Goal: Complete application form: Complete application form

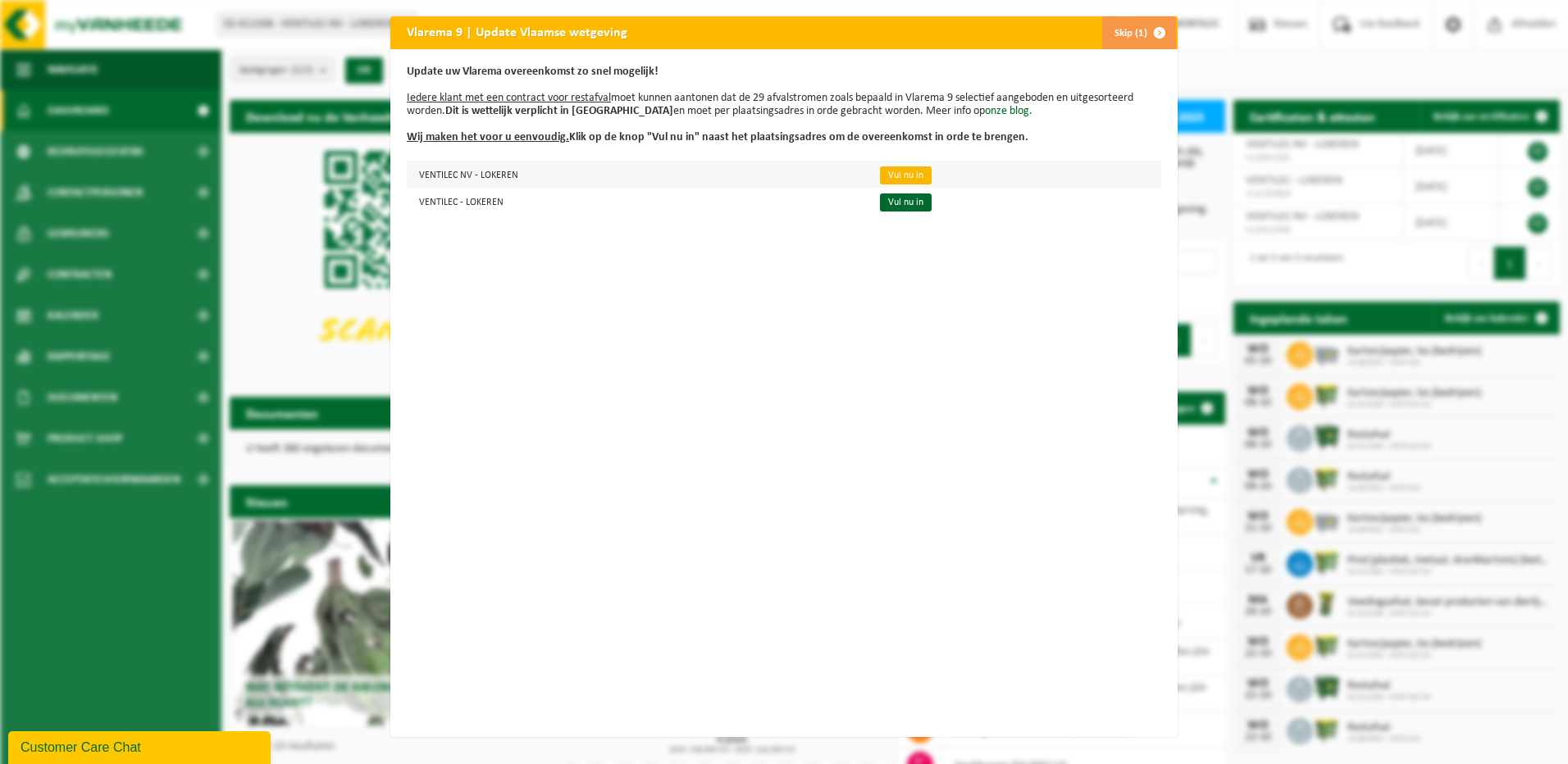
click at [894, 173] on link "Vul nu in" at bounding box center [905, 174] width 51 height 18
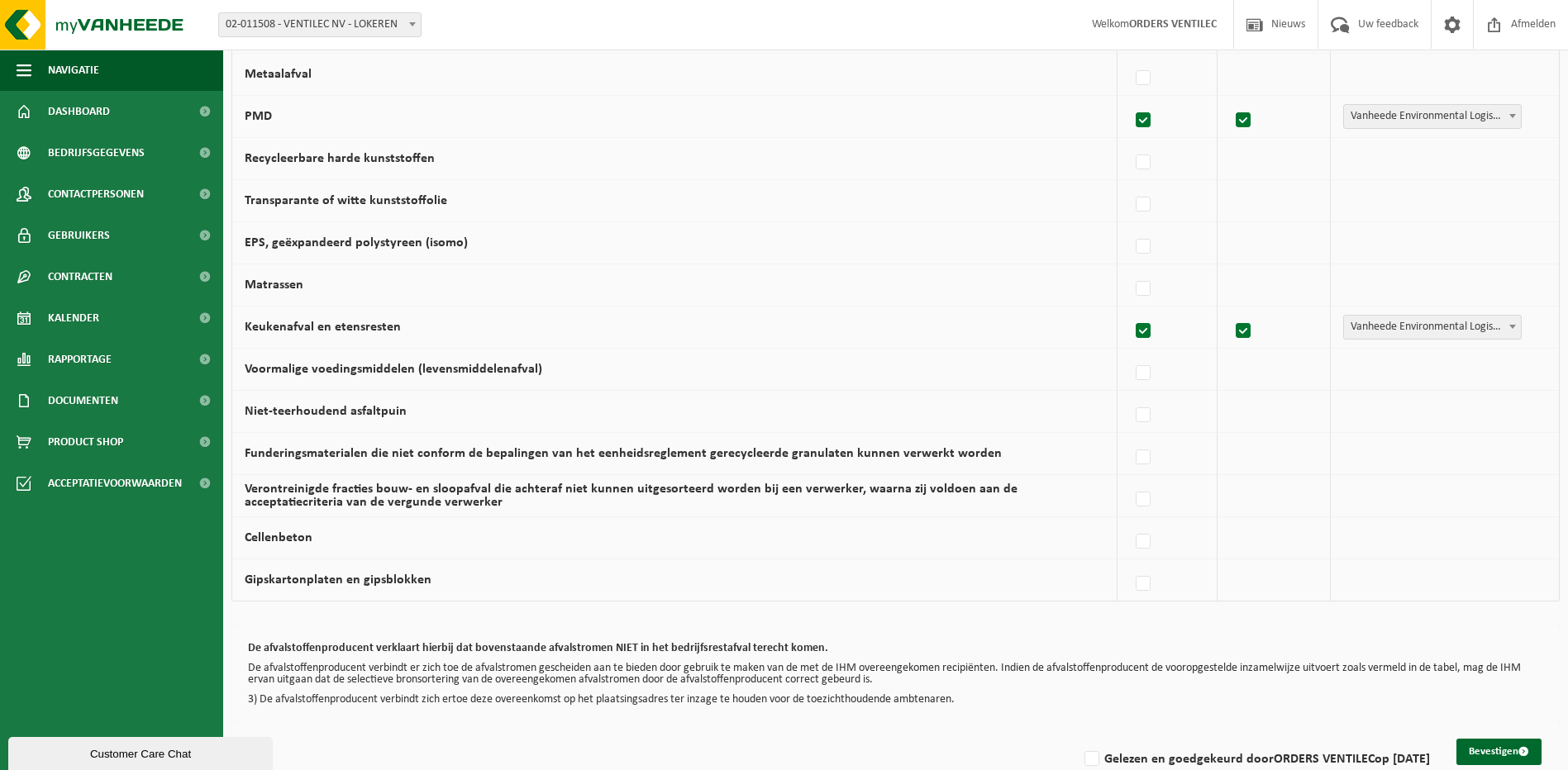
scroll to position [943, 0]
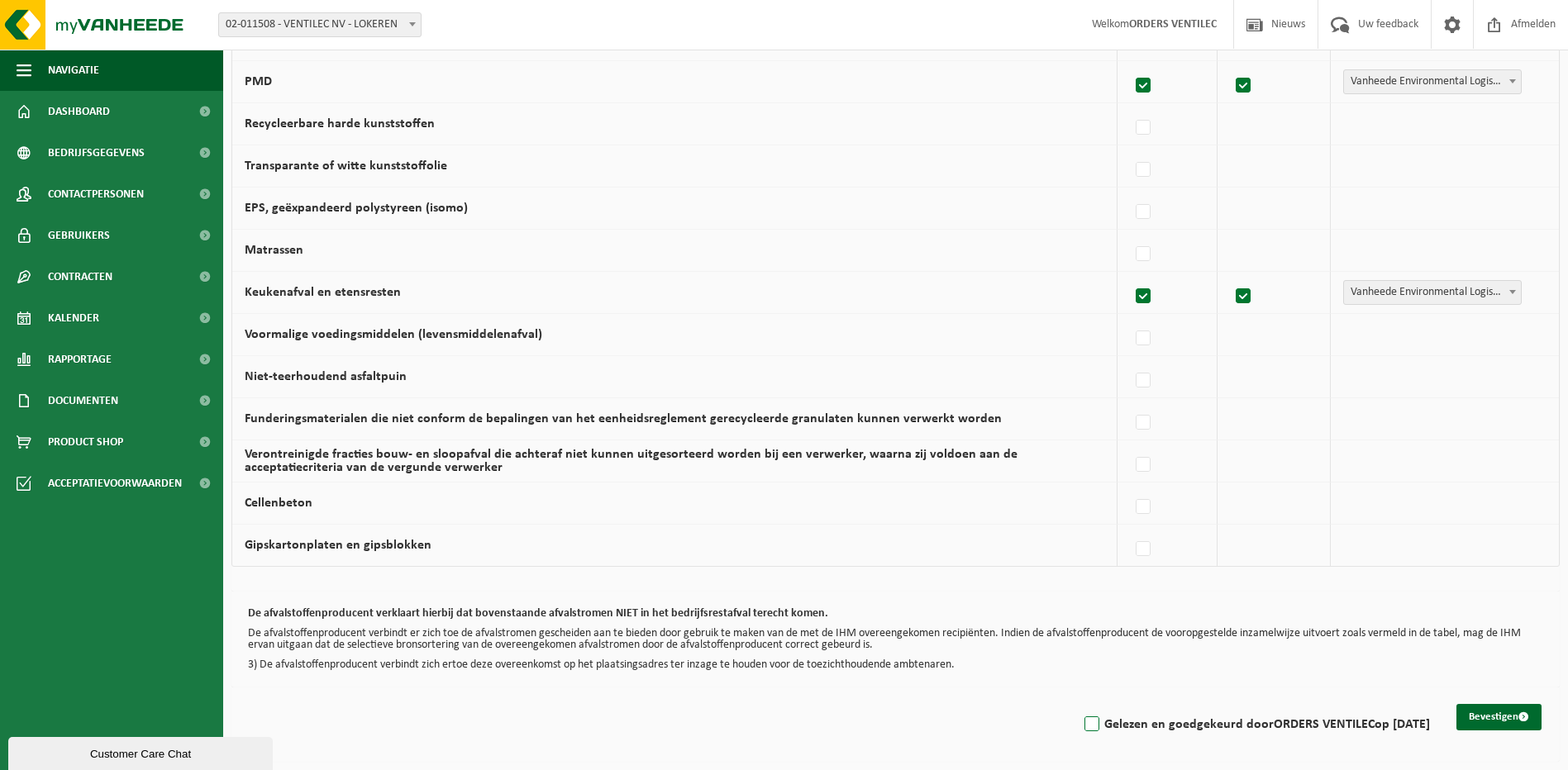
click at [1081, 720] on label "Gelezen en goedgekeurd door ORDERS VENTILEC op 25/09/25" at bounding box center [1255, 724] width 349 height 24
click at [1078, 704] on input "Gelezen en goedgekeurd door ORDERS VENTILEC op 25/09/25" at bounding box center [1078, 703] width 1 height 1
checkbox input "true"
click at [1474, 712] on button "Bevestigen" at bounding box center [1498, 717] width 86 height 26
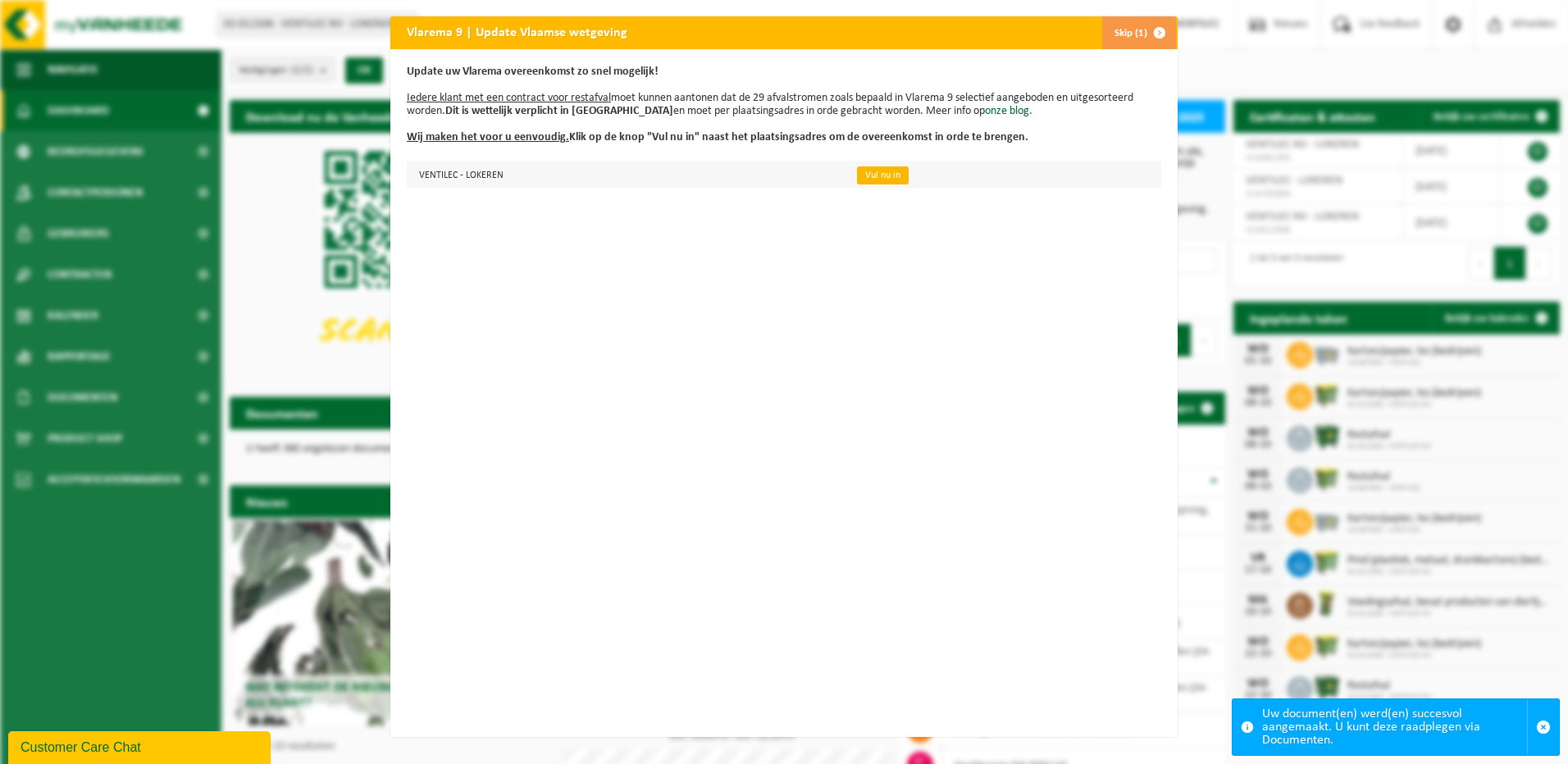
click at [881, 181] on link "Vul nu in" at bounding box center [882, 174] width 51 height 18
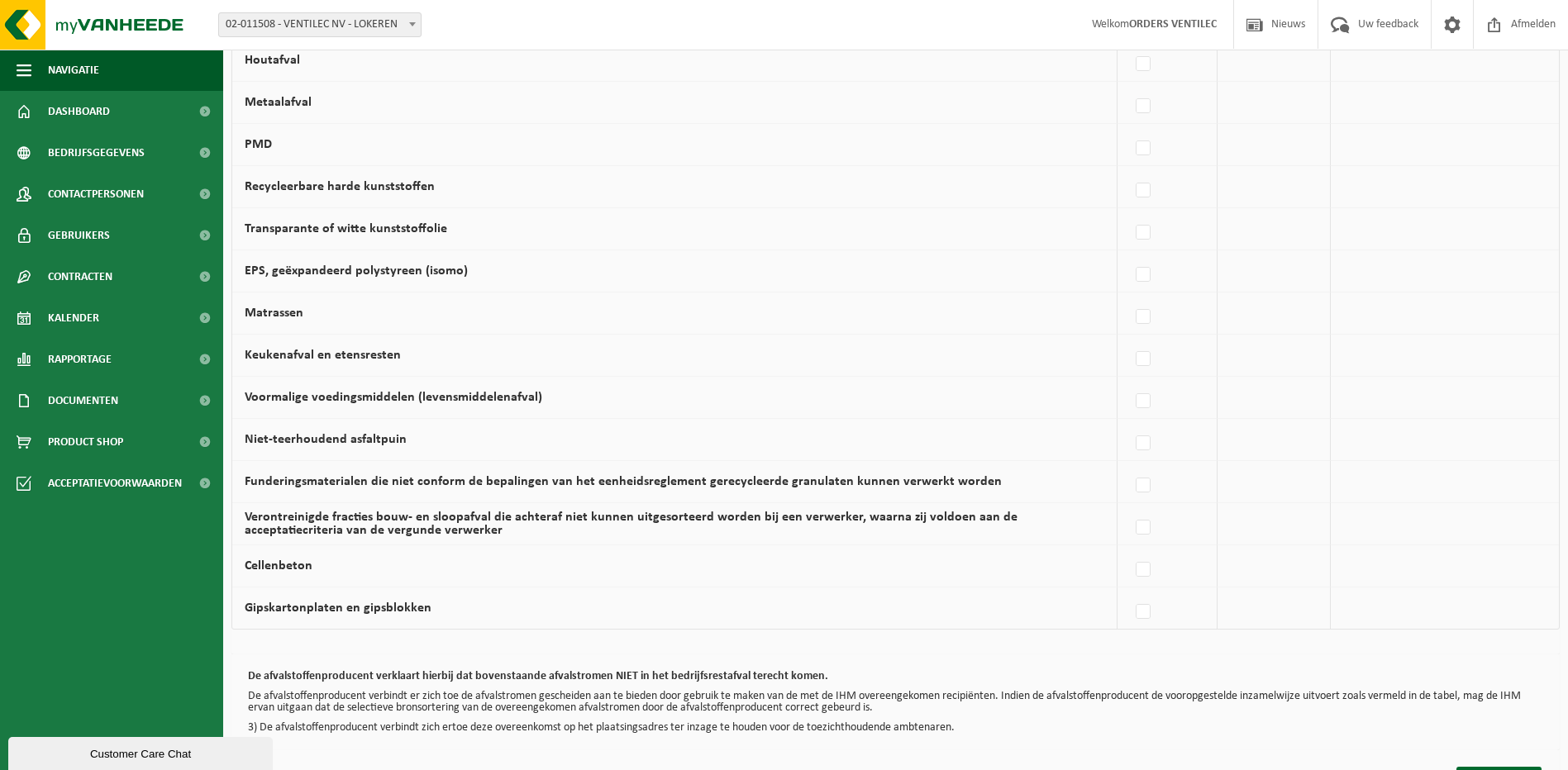
scroll to position [943, 0]
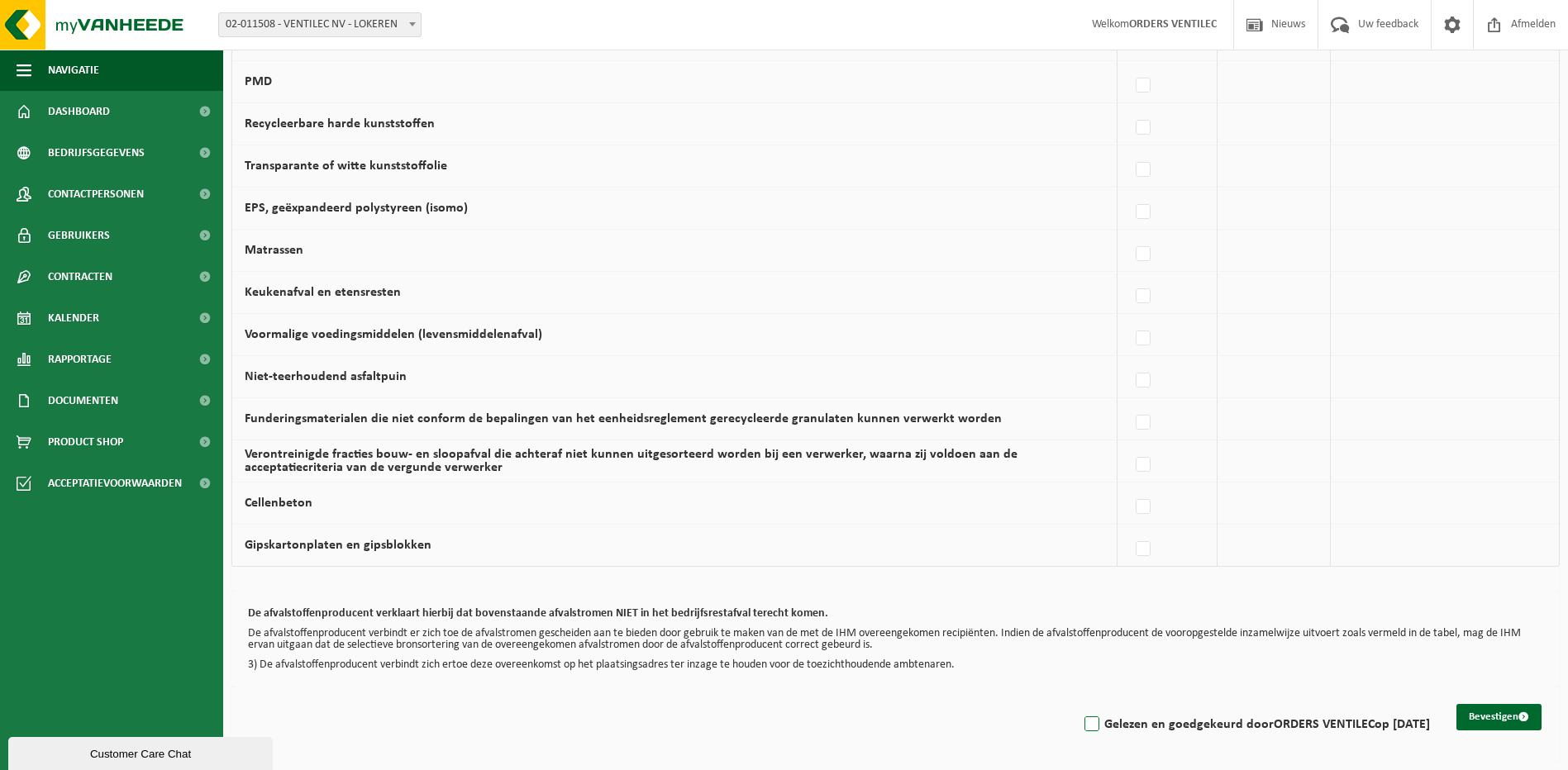
click at [1081, 719] on label "Gelezen en goedgekeurd door ORDERS VENTILEC op [DATE]" at bounding box center [1255, 724] width 349 height 24
click at [1078, 704] on input "Gelezen en goedgekeurd door ORDERS VENTILEC op 25/09/25" at bounding box center [1078, 703] width 1 height 1
checkbox input "true"
click at [1497, 716] on button "Bevestigen" at bounding box center [1498, 717] width 86 height 26
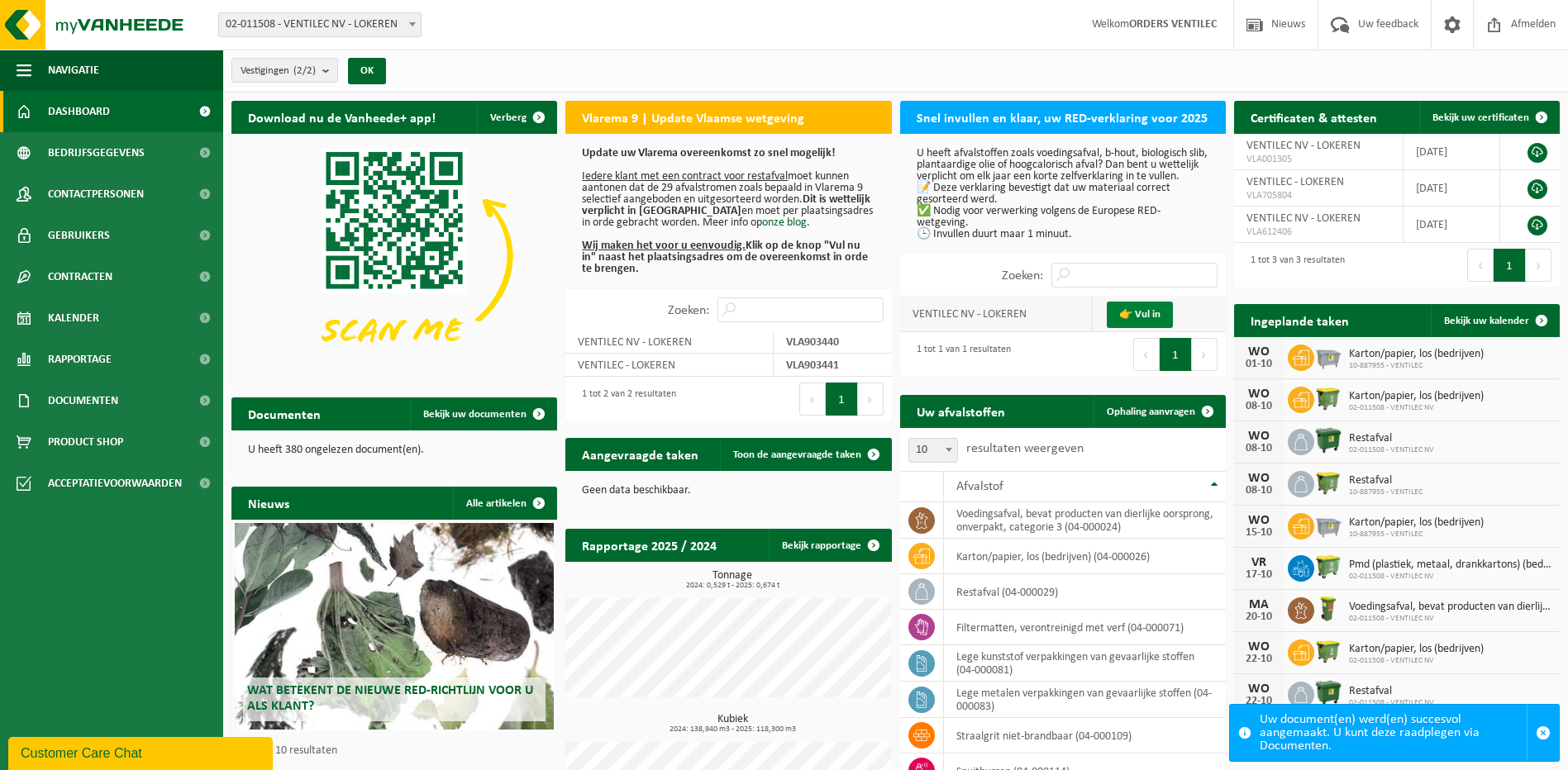
click at [1148, 328] on link "👉 Vul in" at bounding box center [1140, 315] width 66 height 26
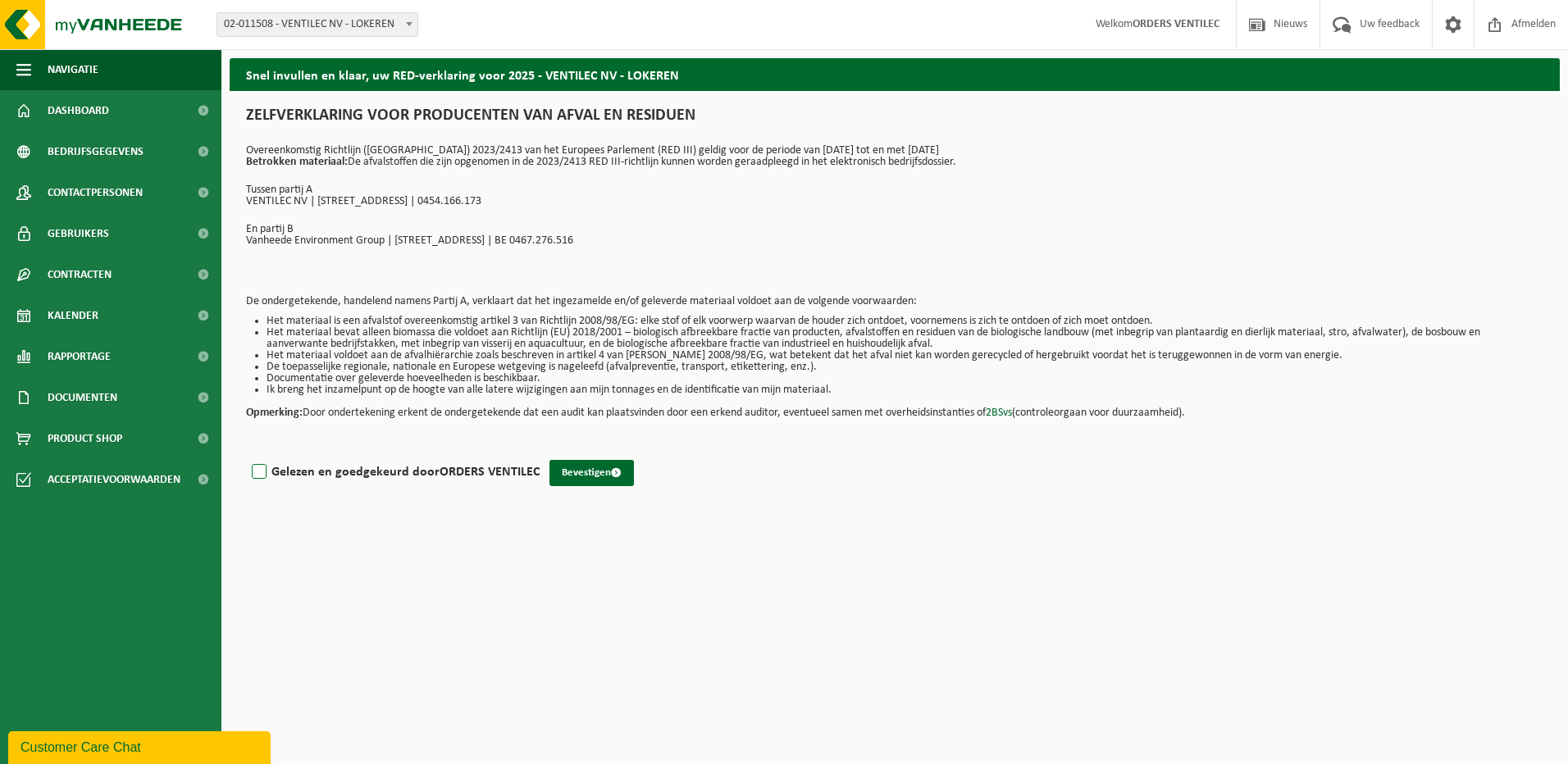
click at [260, 473] on label "Gelezen en goedgekeurd door ORDERS VENTILEC" at bounding box center [394, 472] width 291 height 24
click at [539, 451] on input "Gelezen en goedgekeurd door ORDERS VENTILEC" at bounding box center [539, 451] width 1 height 1
checkbox input "true"
click at [572, 477] on button "Bevestigen" at bounding box center [592, 473] width 85 height 26
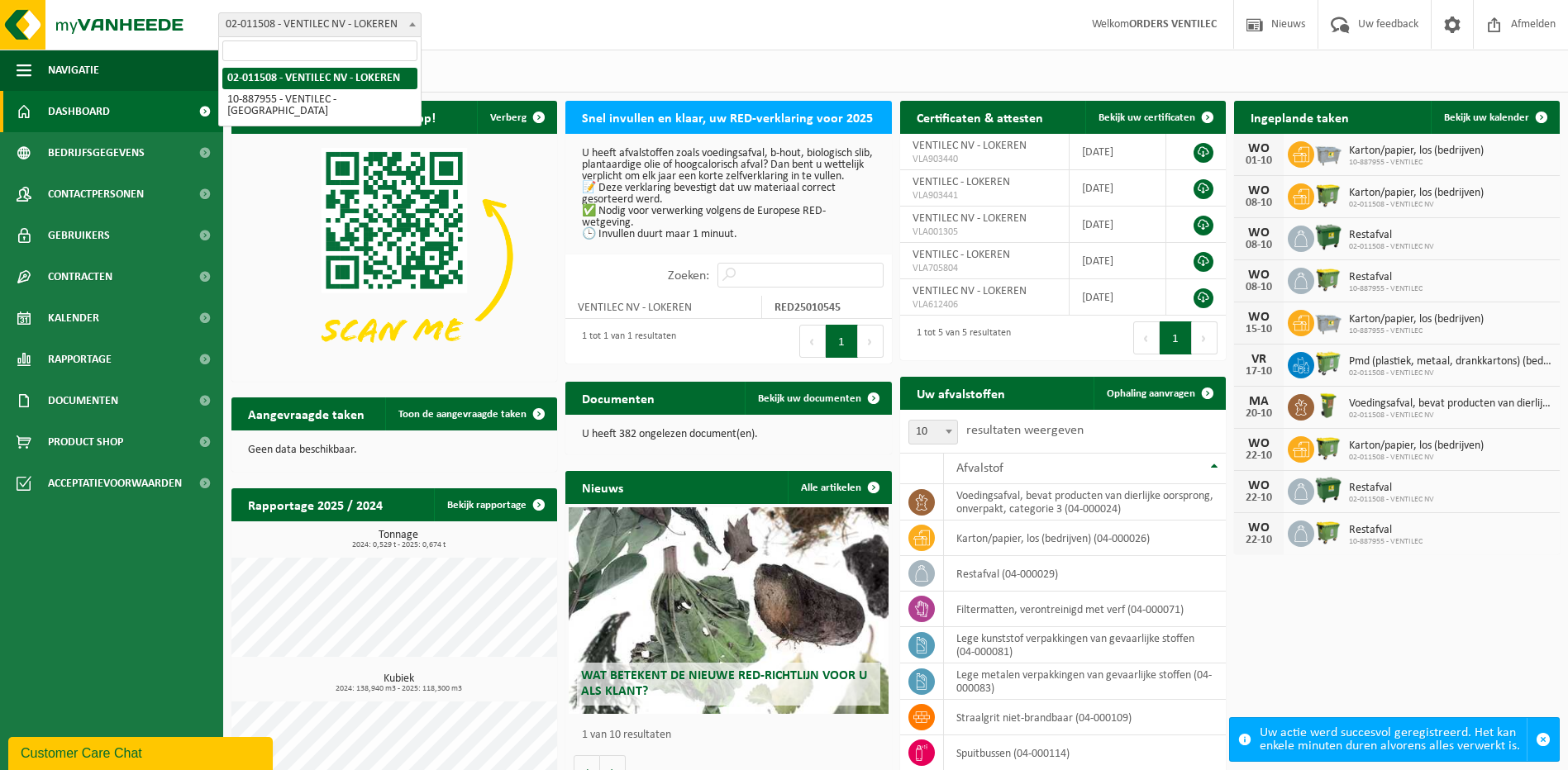
click at [414, 25] on b at bounding box center [412, 24] width 7 height 4
select select "113289"
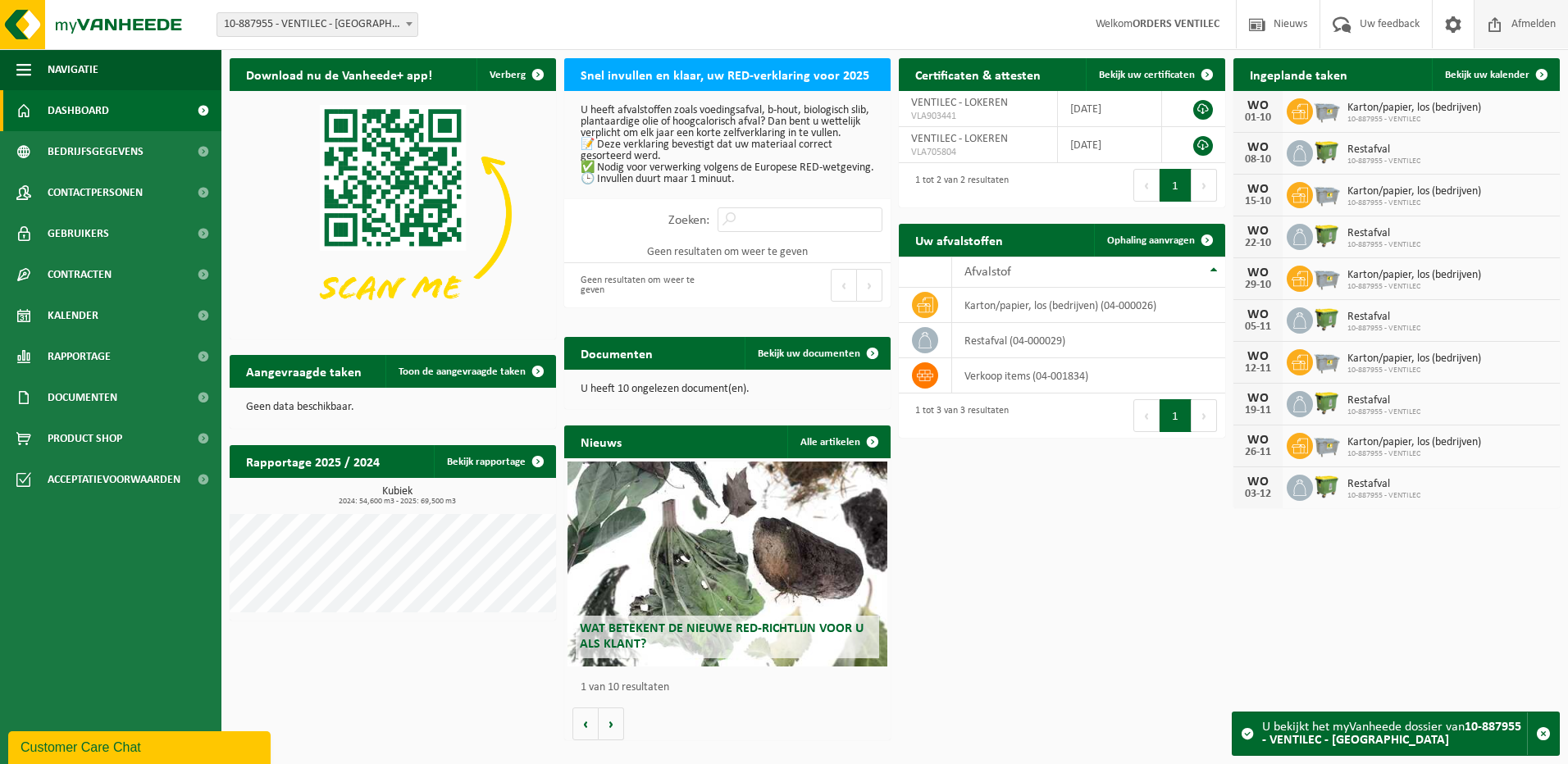
click at [1524, 25] on span "Afmelden" at bounding box center [1533, 24] width 52 height 49
